Goal: Task Accomplishment & Management: Complete application form

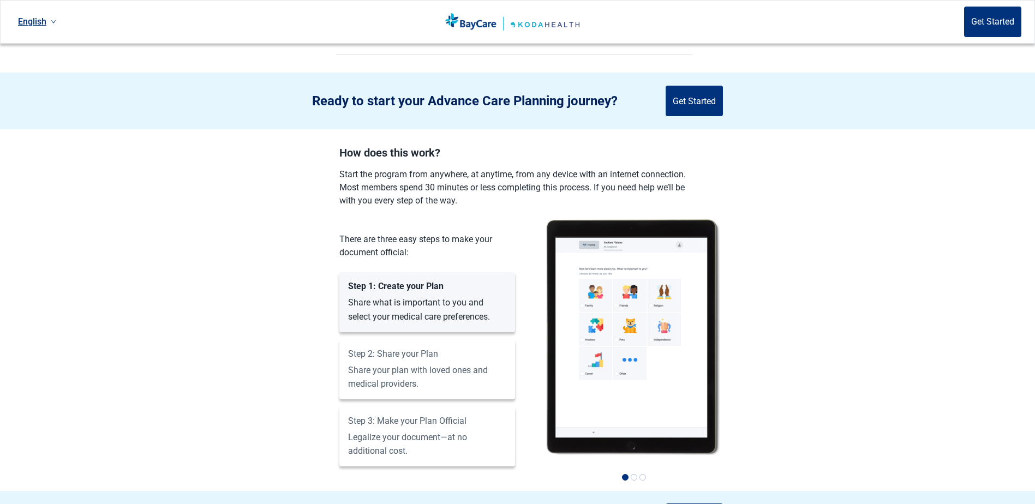
scroll to position [546, 0]
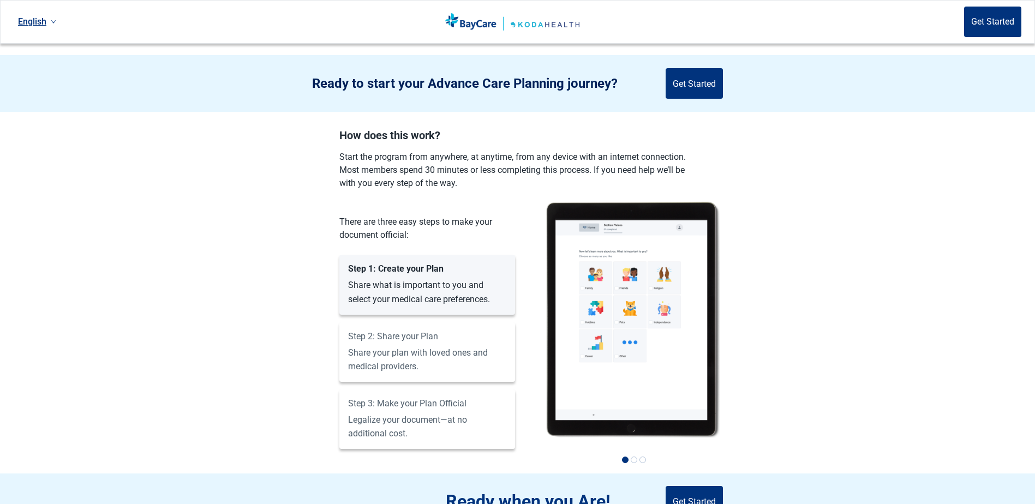
click at [695, 97] on div "Ready to start your Advance Care Planning journey? Get Started" at bounding box center [517, 83] width 1035 height 57
click at [696, 68] on button "Get Started" at bounding box center [694, 83] width 57 height 31
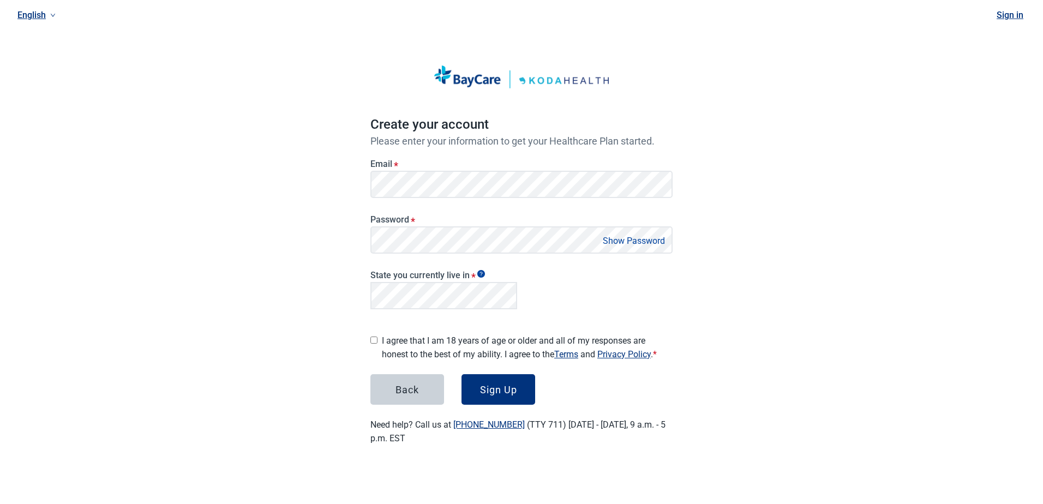
click at [372, 337] on input "I agree that I am 18 years of age or older and all of my responses are honest t…" at bounding box center [374, 340] width 7 height 7
checkbox input "true"
click at [492, 384] on div "Sign Up" at bounding box center [498, 389] width 37 height 11
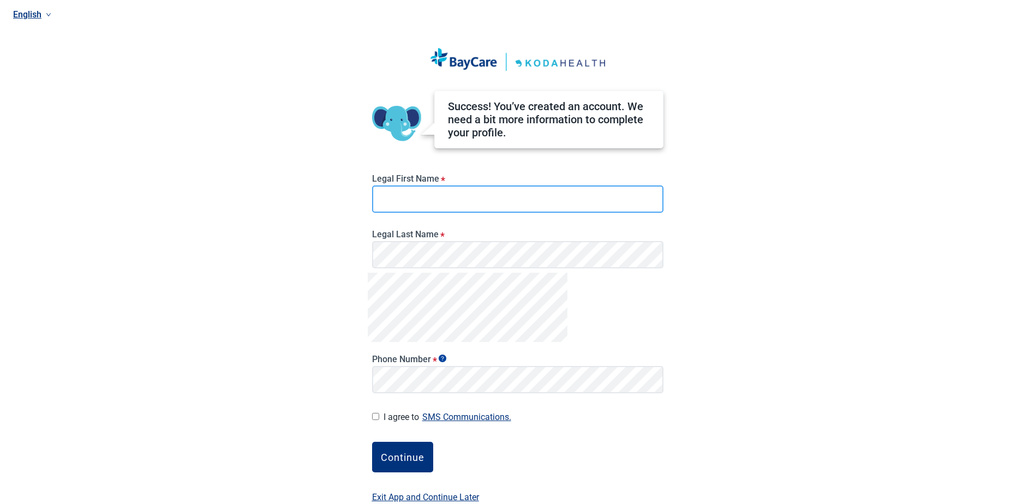
click at [405, 193] on input "Legal First Name *" at bounding box center [517, 199] width 291 height 27
type input "[PERSON_NAME]"
click at [379, 414] on div "I agree to SMS Communications. I hereby consent and state my preference to have…" at bounding box center [517, 417] width 291 height 15
click at [377, 417] on input "I agree to SMS Communications." at bounding box center [375, 416] width 7 height 7
checkbox input "true"
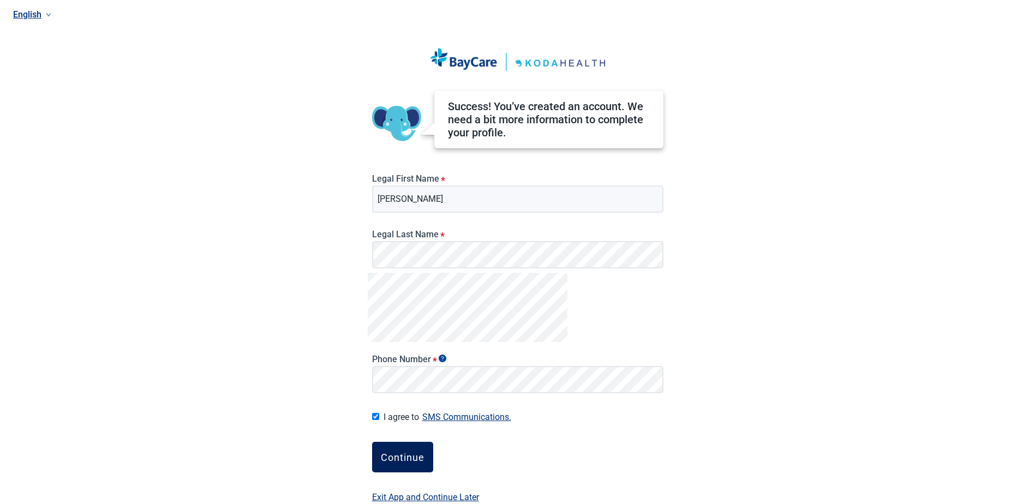
click at [396, 457] on div "Continue" at bounding box center [403, 457] width 44 height 11
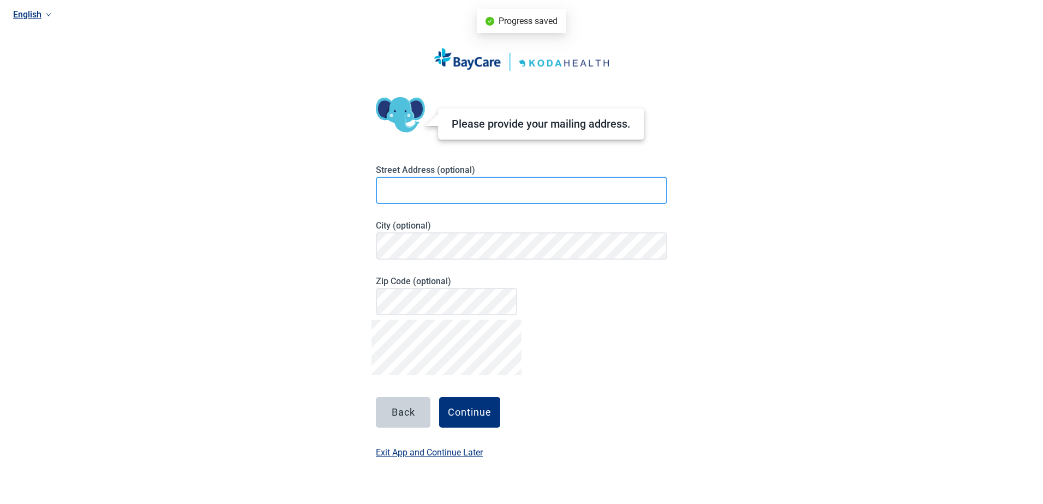
click at [411, 194] on input at bounding box center [521, 190] width 291 height 27
type input "[STREET_ADDRESS]"
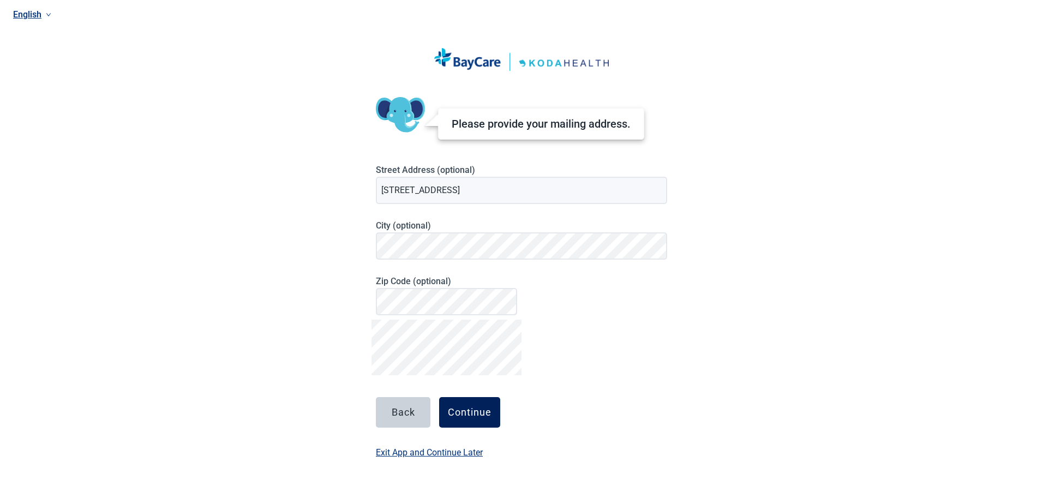
click at [477, 408] on div "Continue" at bounding box center [470, 412] width 44 height 11
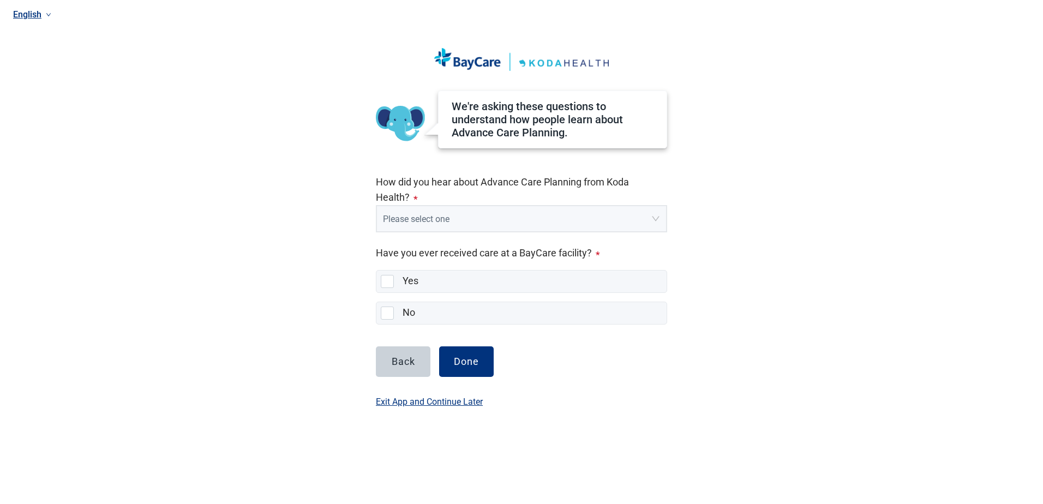
click at [471, 218] on input "search" at bounding box center [518, 216] width 270 height 21
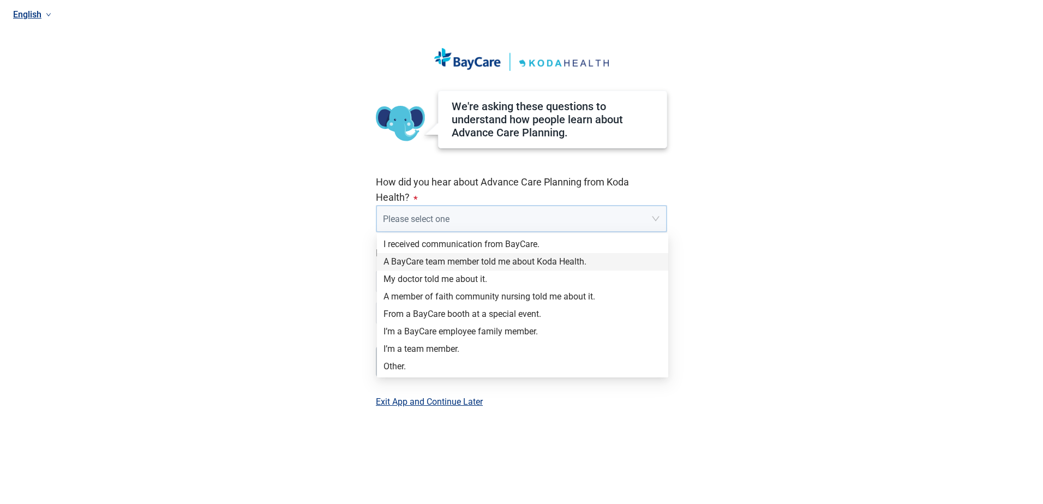
click at [467, 260] on div "A BayCare team member told me about Koda Health." at bounding box center [523, 262] width 278 height 12
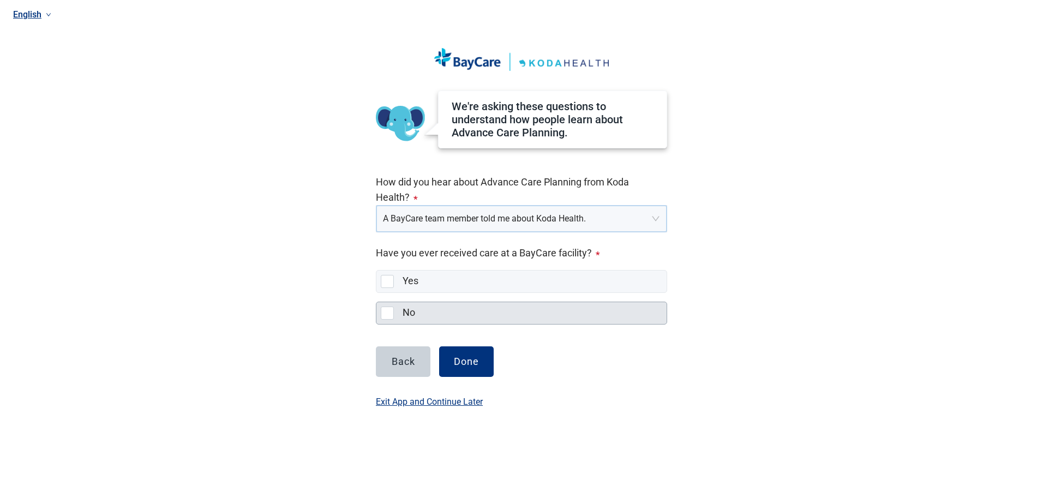
click at [385, 314] on div at bounding box center [387, 313] width 13 height 13
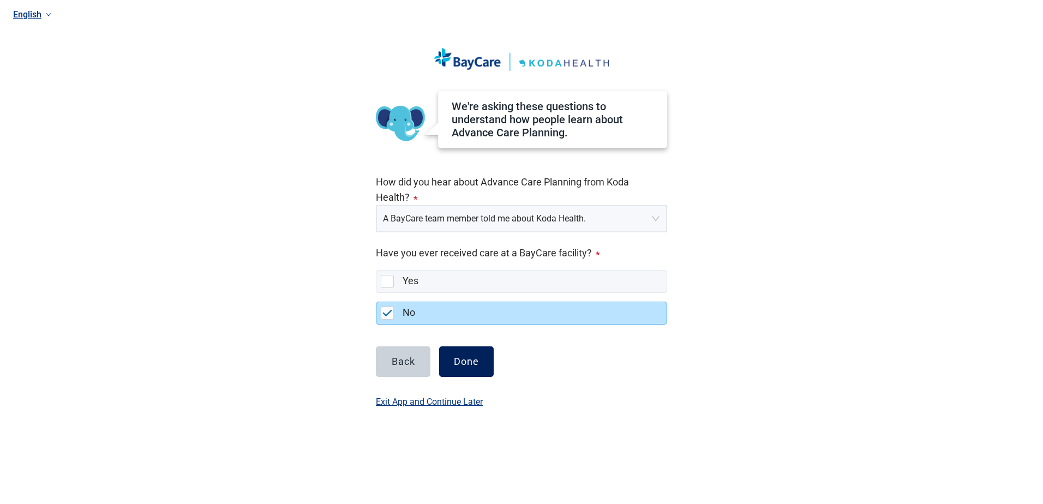
click at [476, 366] on div "Done" at bounding box center [466, 361] width 25 height 11
